Goal: Task Accomplishment & Management: Use online tool/utility

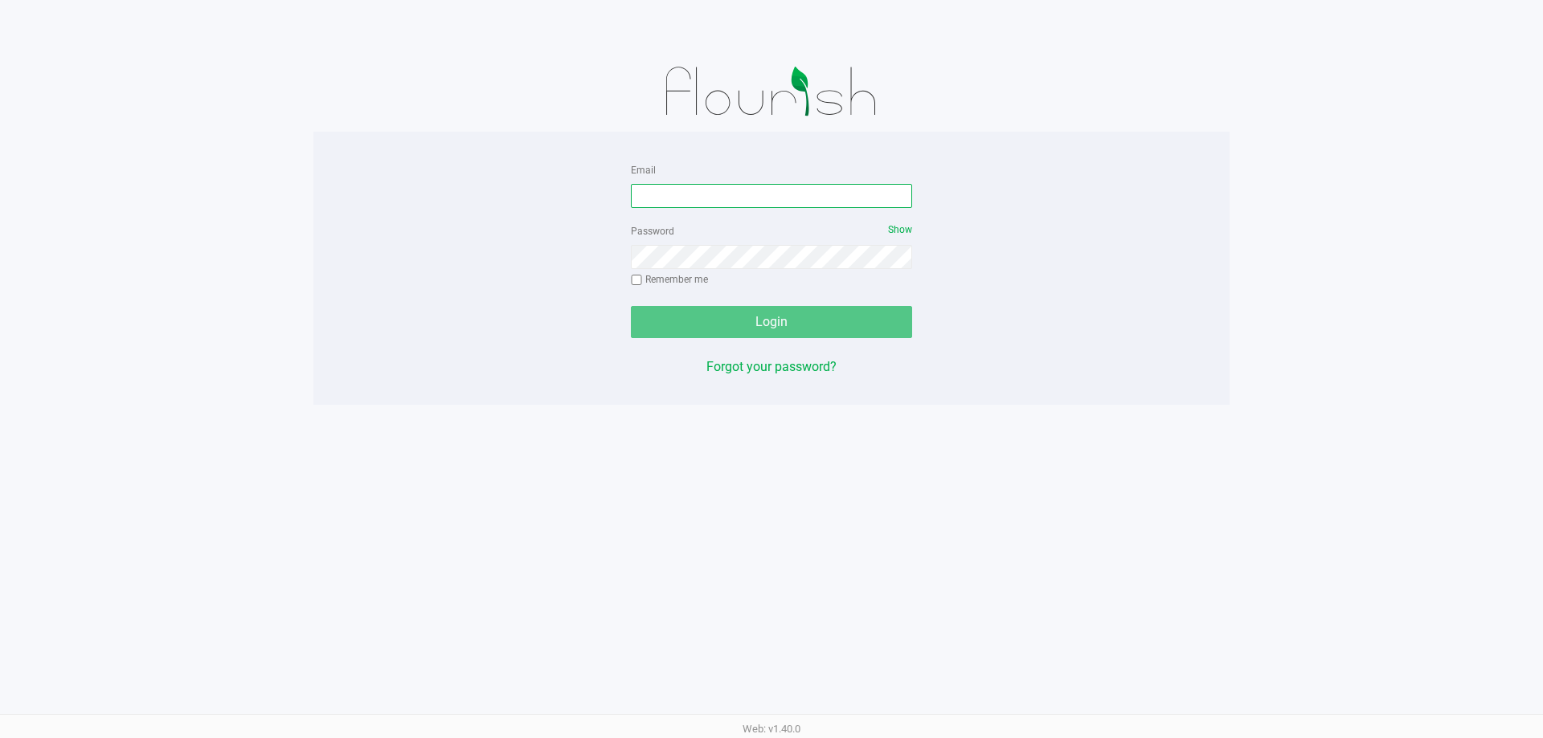
click at [713, 193] on input "Email" at bounding box center [771, 196] width 281 height 24
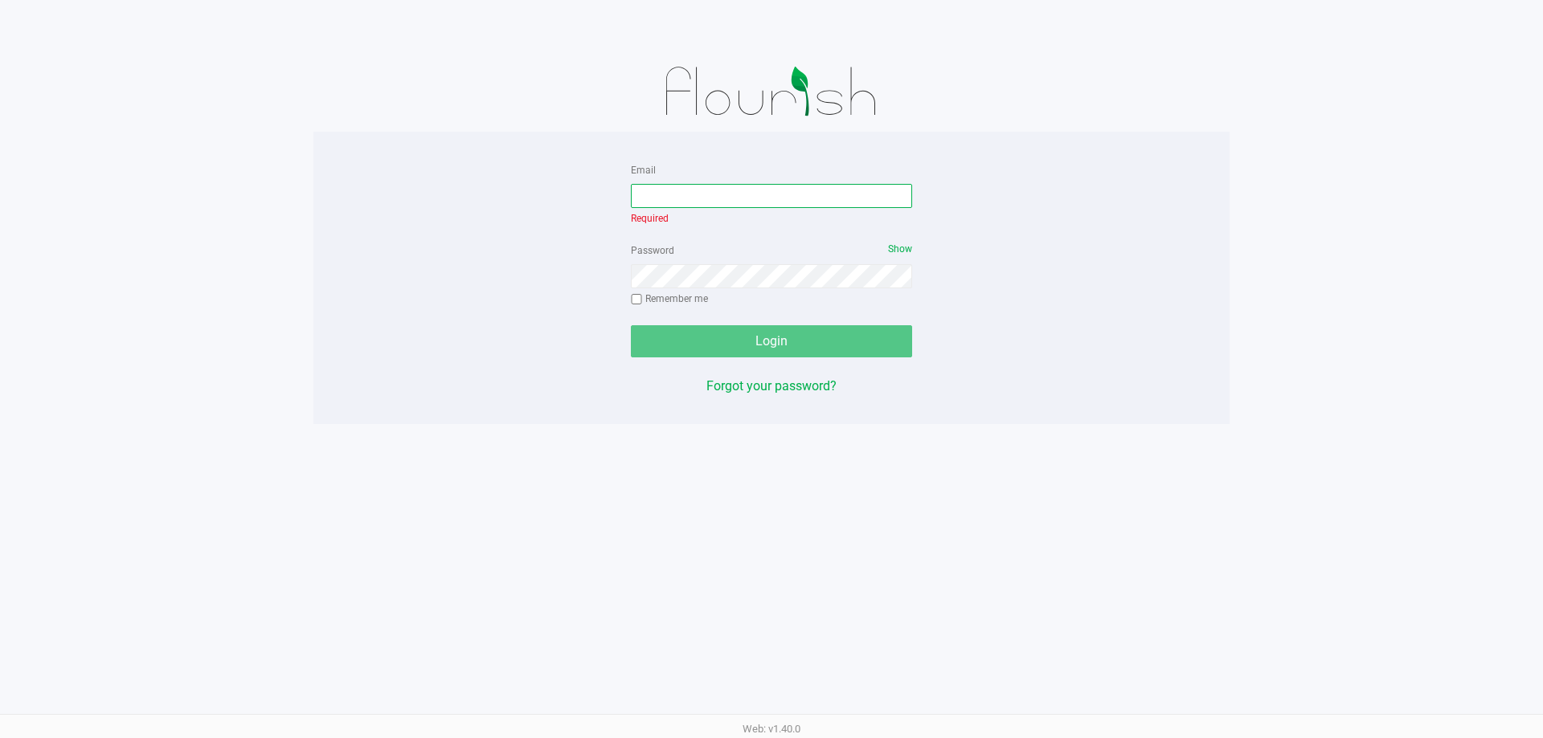
click at [801, 197] on input "Email" at bounding box center [771, 196] width 281 height 24
type input "[EMAIL_ADDRESS][DOMAIN_NAME]"
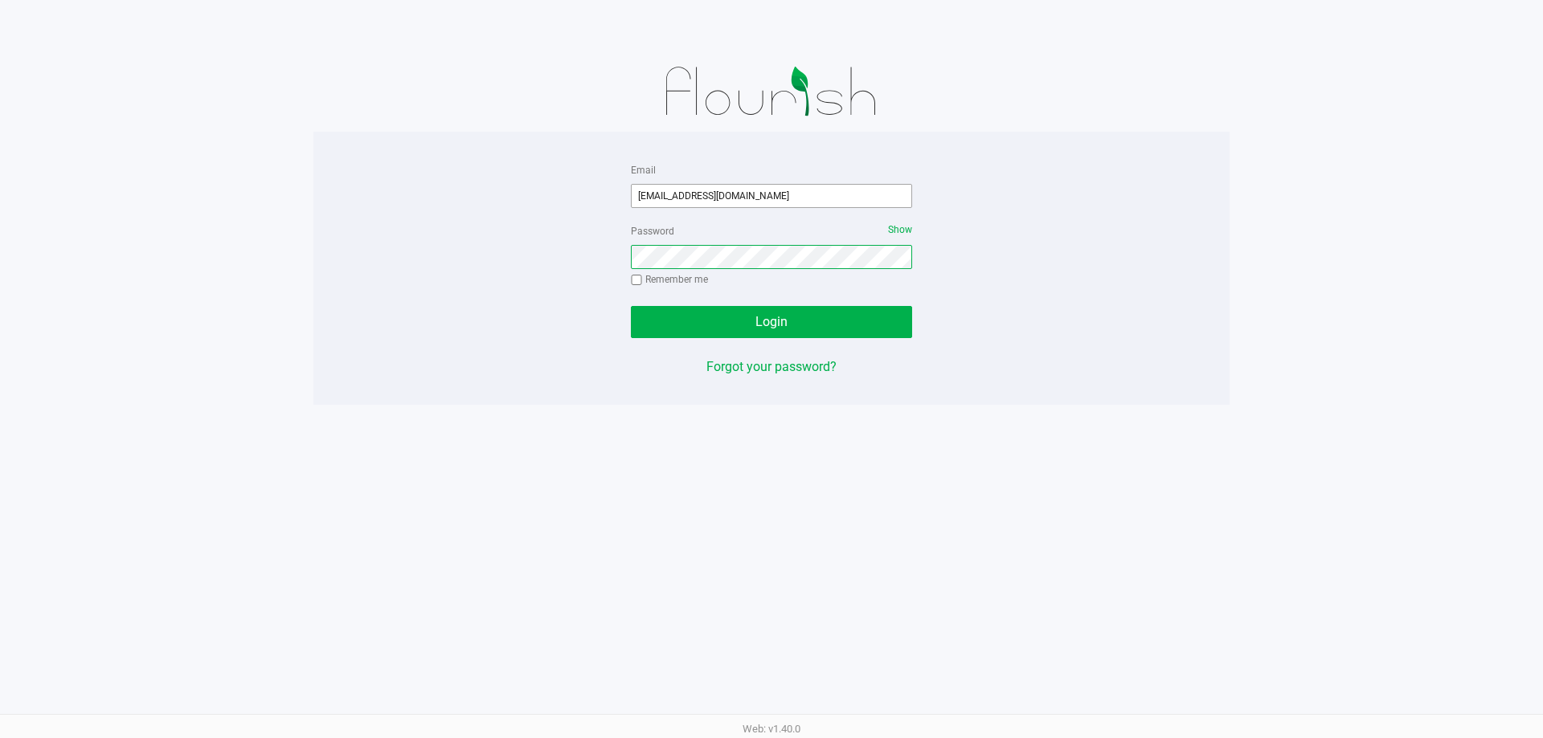
click at [631, 306] on button "Login" at bounding box center [771, 322] width 281 height 32
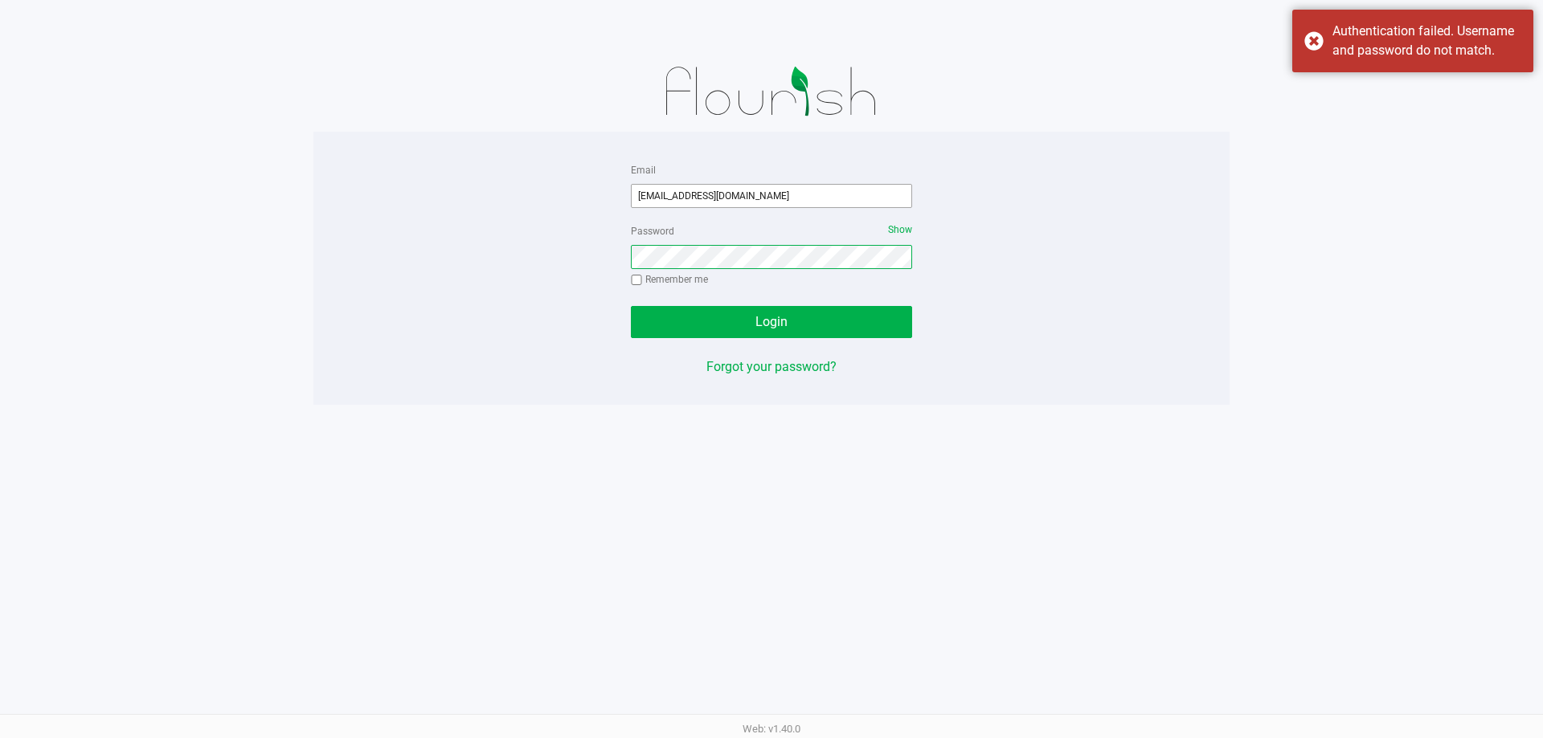
click at [631, 306] on button "Login" at bounding box center [771, 322] width 281 height 32
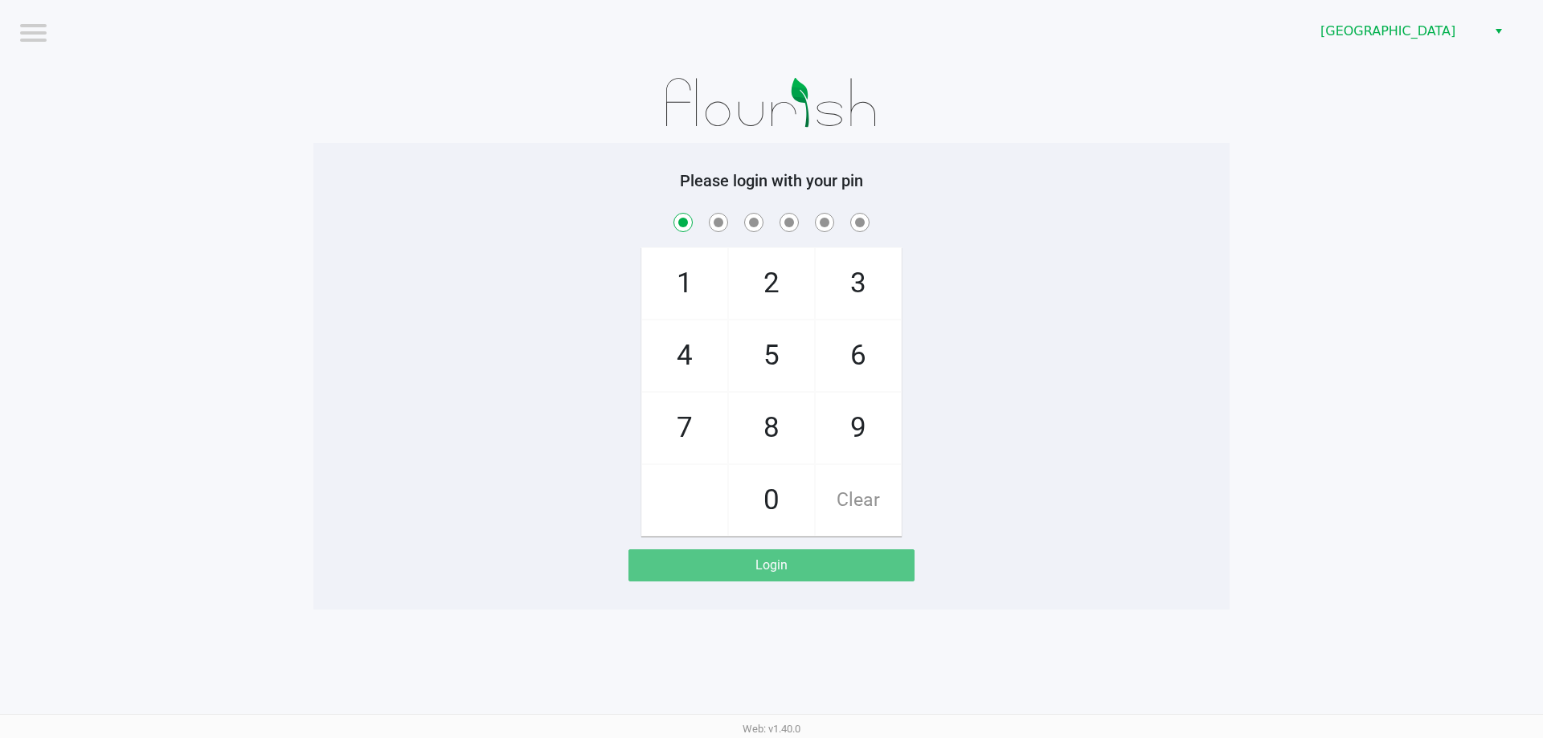
checkbox input "true"
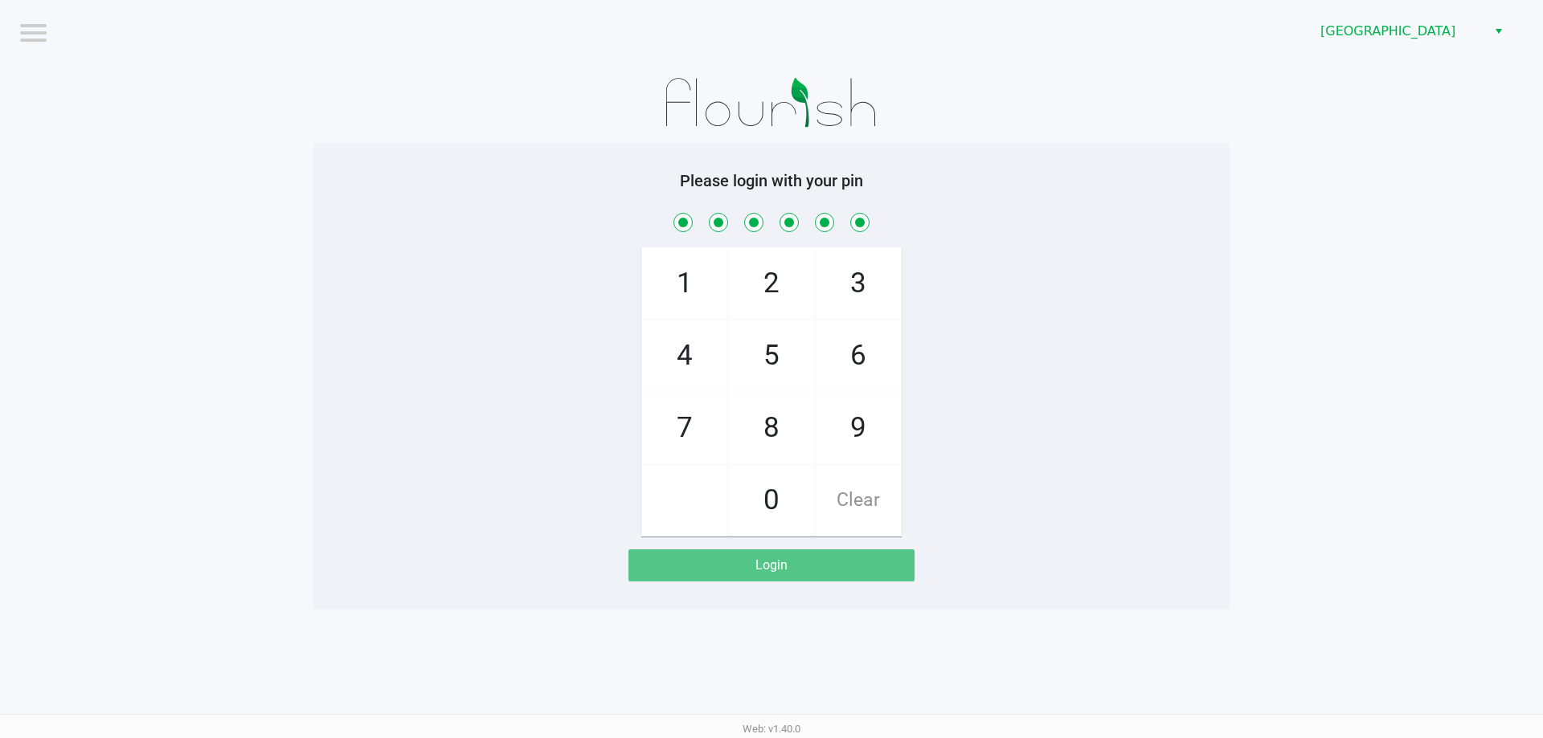
checkbox input "true"
